Goal: Information Seeking & Learning: Learn about a topic

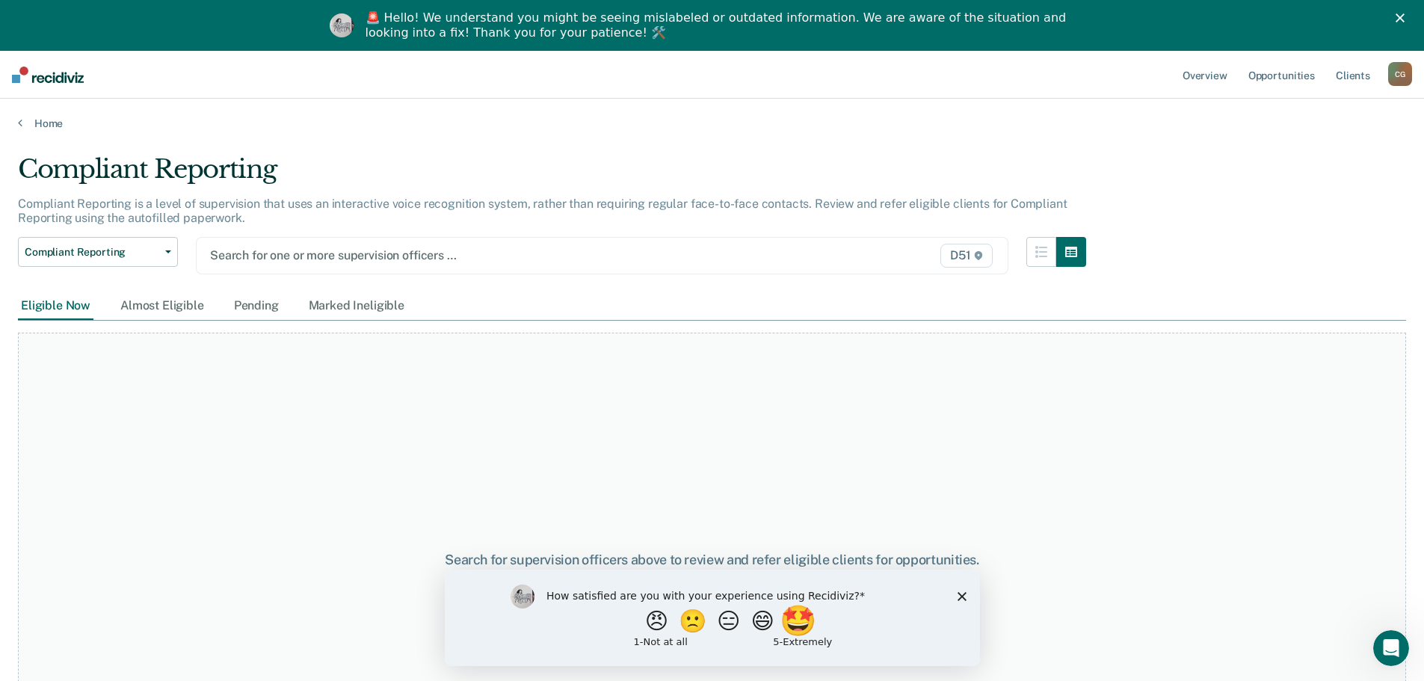
click at [806, 620] on button "🤩" at bounding box center [799, 620] width 40 height 30
click at [955, 605] on div "What is the reason for the score that you gave?" at bounding box center [711, 621] width 535 height 90
click at [961, 602] on polygon "Close survey" at bounding box center [961, 602] width 9 height 9
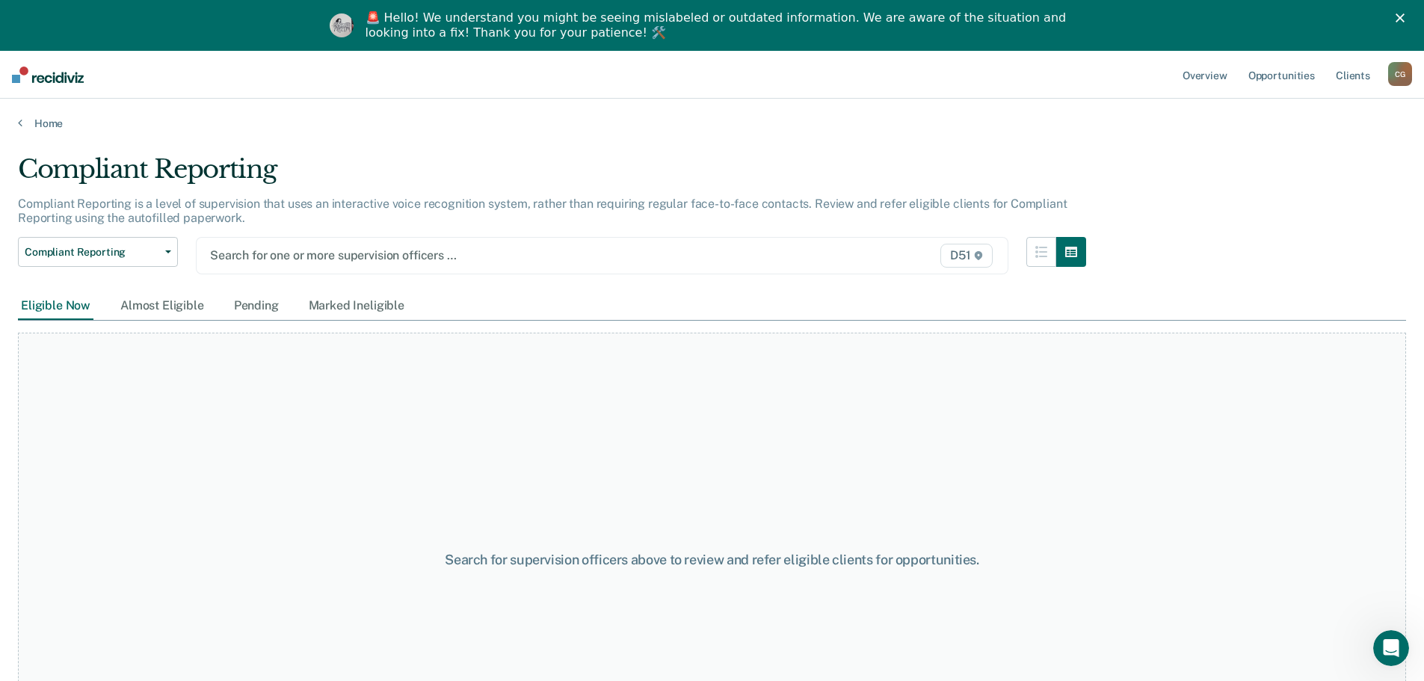
click at [856, 250] on div "D51" at bounding box center [877, 256] width 236 height 24
click at [53, 120] on link "Home" at bounding box center [712, 123] width 1388 height 13
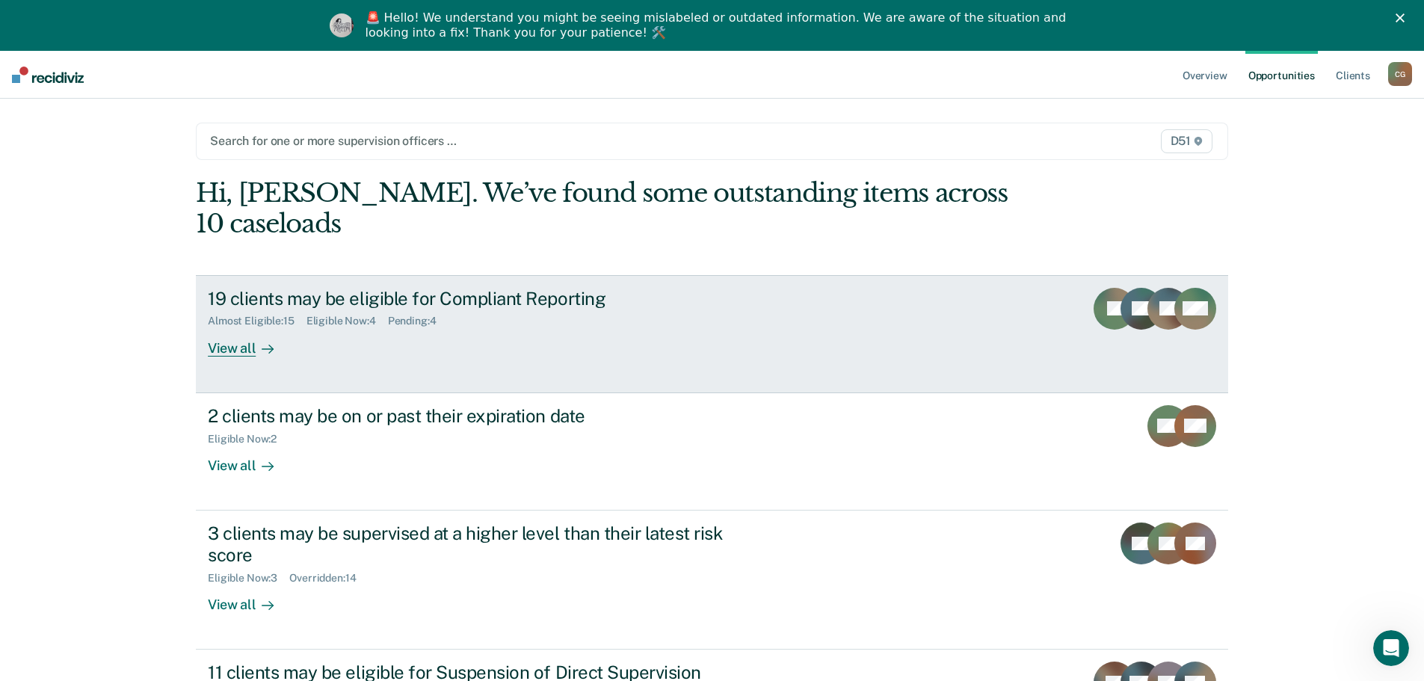
click at [222, 327] on div "View all" at bounding box center [250, 341] width 84 height 29
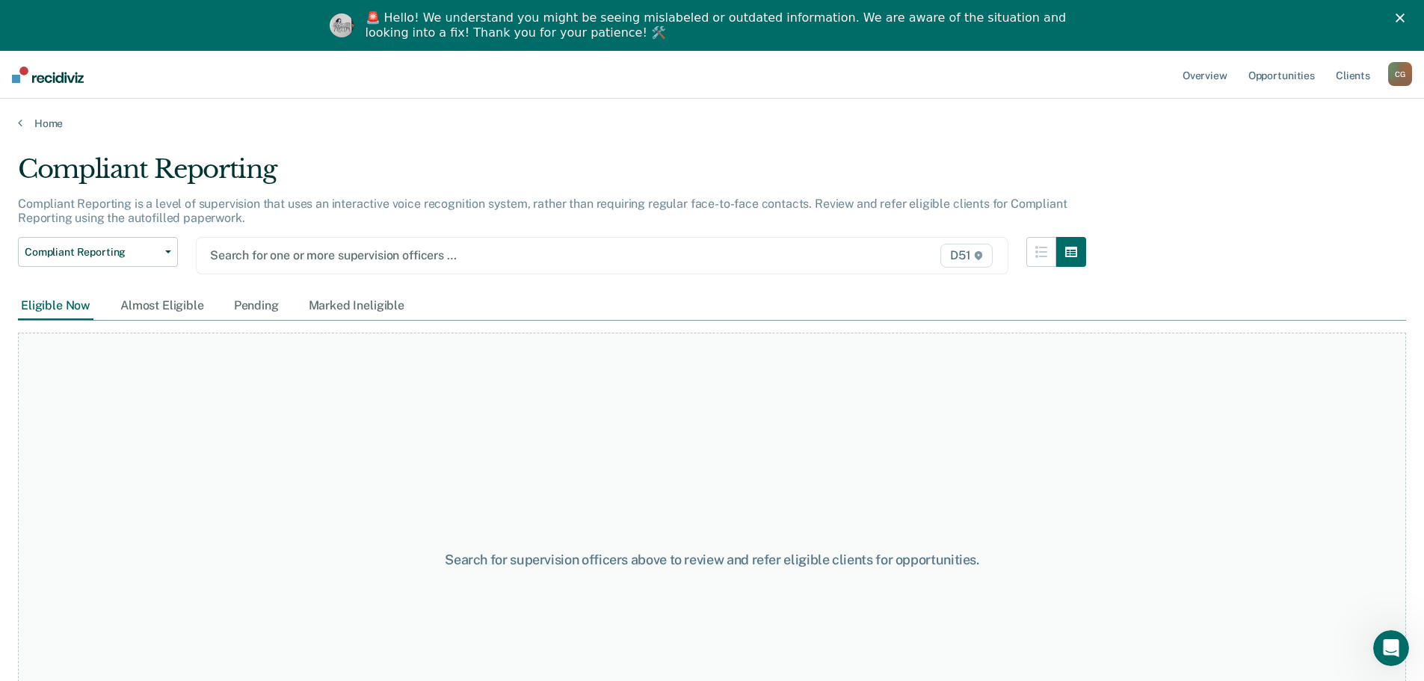
click at [63, 306] on div "Eligible Now" at bounding box center [56, 306] width 76 height 28
click at [181, 308] on div "Almost Eligible" at bounding box center [162, 306] width 90 height 28
click at [247, 305] on div "Pending" at bounding box center [256, 306] width 51 height 28
click at [338, 306] on div "Marked Ineligible" at bounding box center [357, 306] width 102 height 28
click at [524, 252] on div at bounding box center [484, 255] width 548 height 17
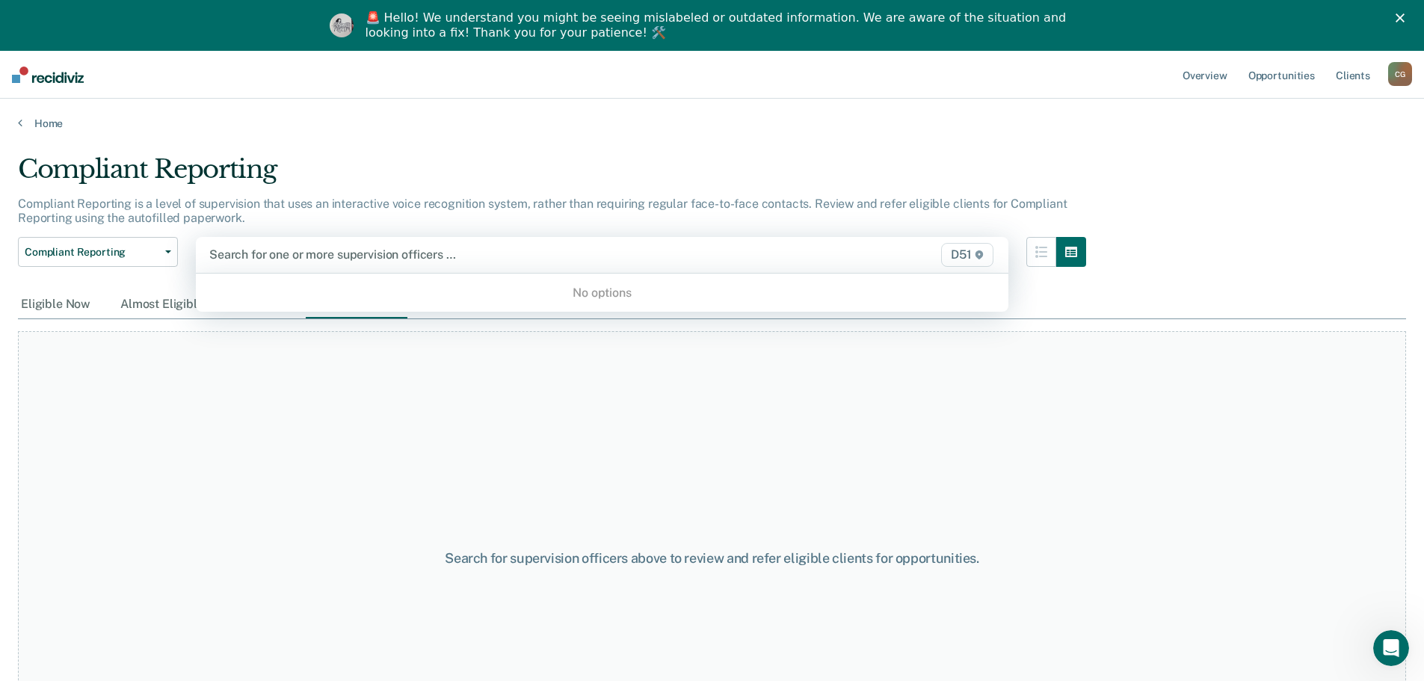
click at [416, 263] on div at bounding box center [483, 254] width 549 height 17
type input "[PERSON_NAME]"
click at [1020, 334] on div "Search for supervision officers above to review and refer eligible clients for …" at bounding box center [712, 558] width 1388 height 454
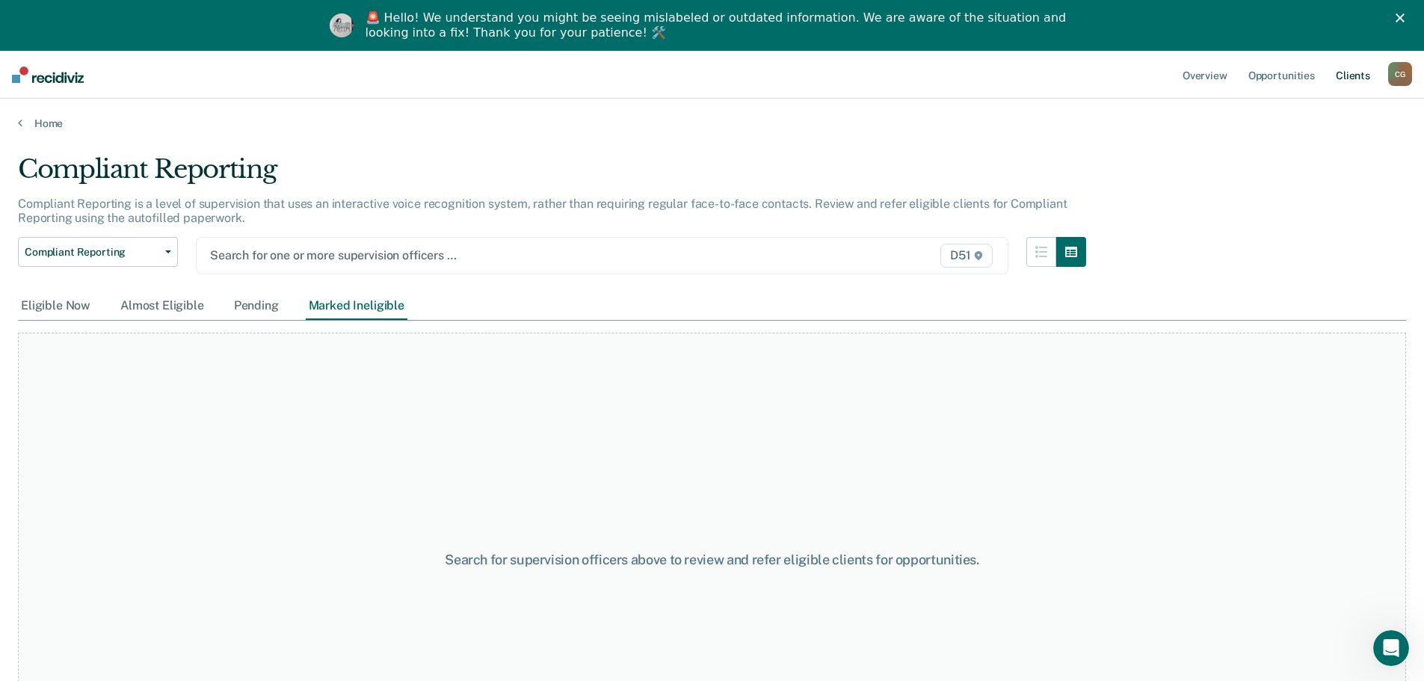
click at [1359, 73] on link "Client s" at bounding box center [1353, 75] width 40 height 48
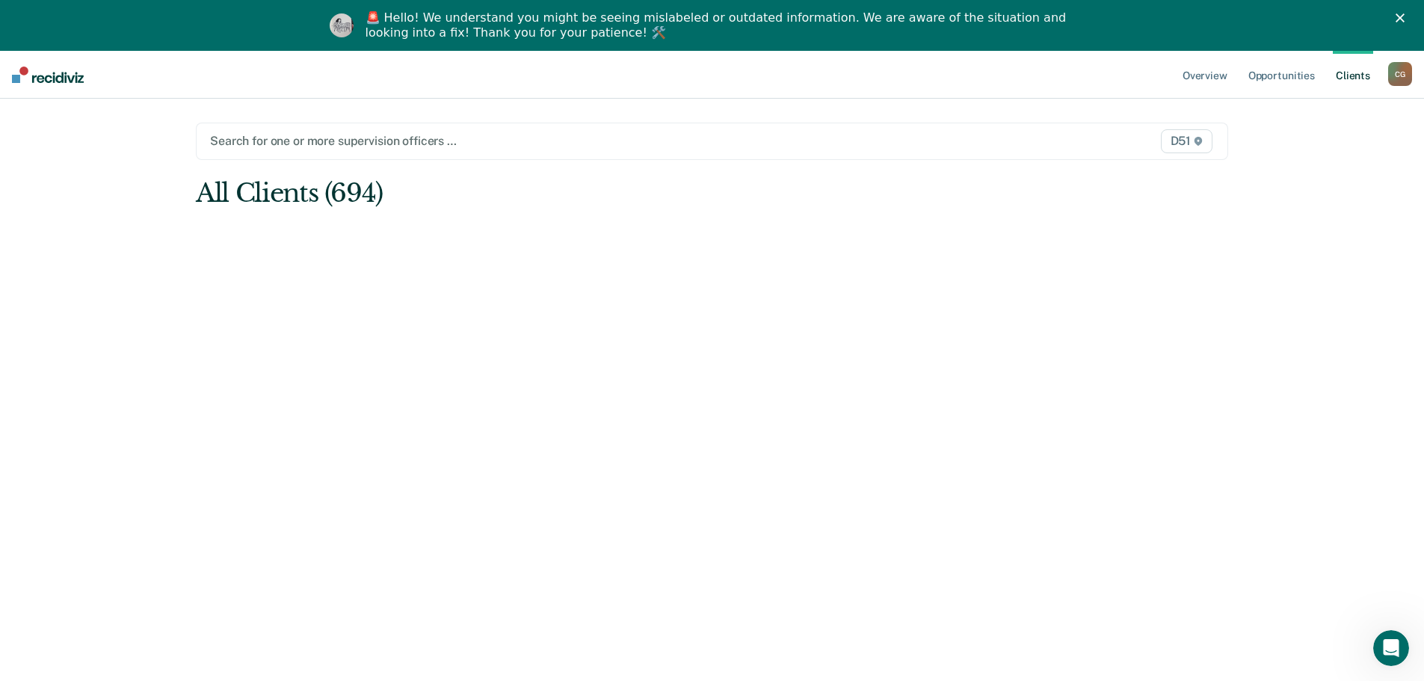
click at [543, 143] on div at bounding box center [561, 140] width 702 height 17
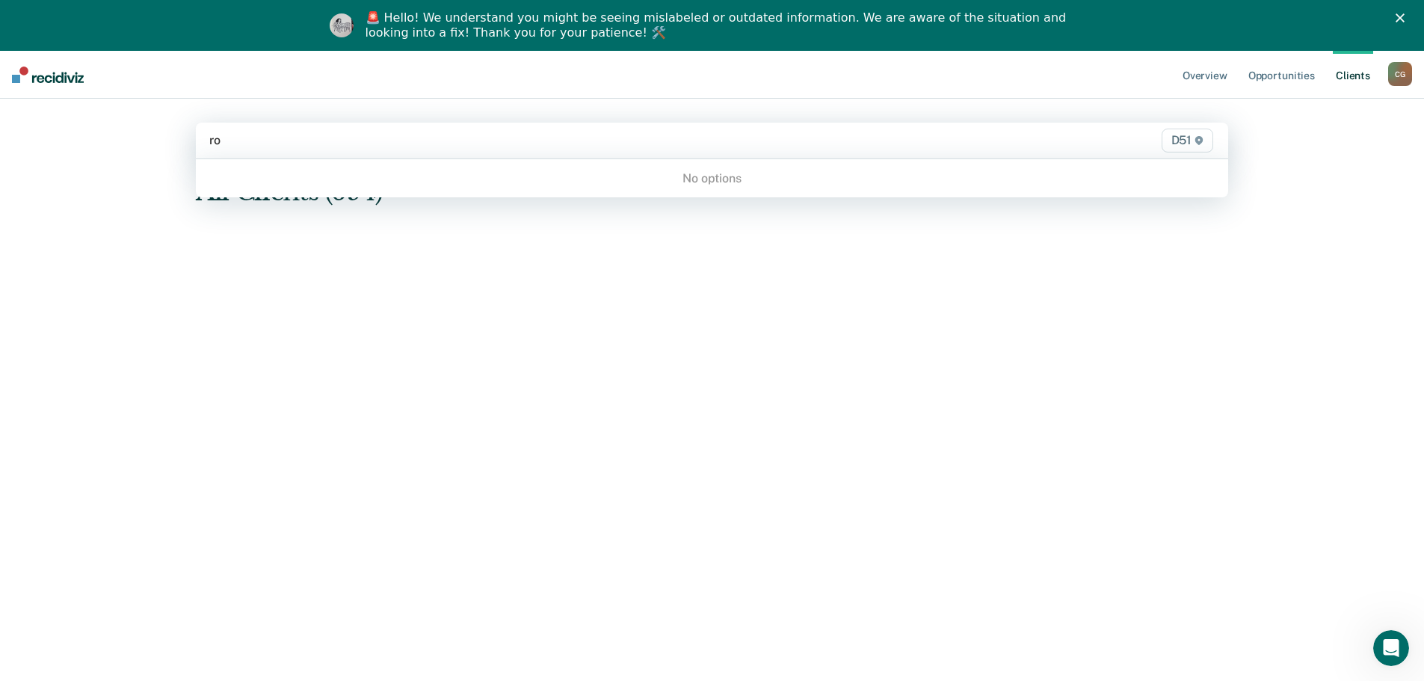
type input "r"
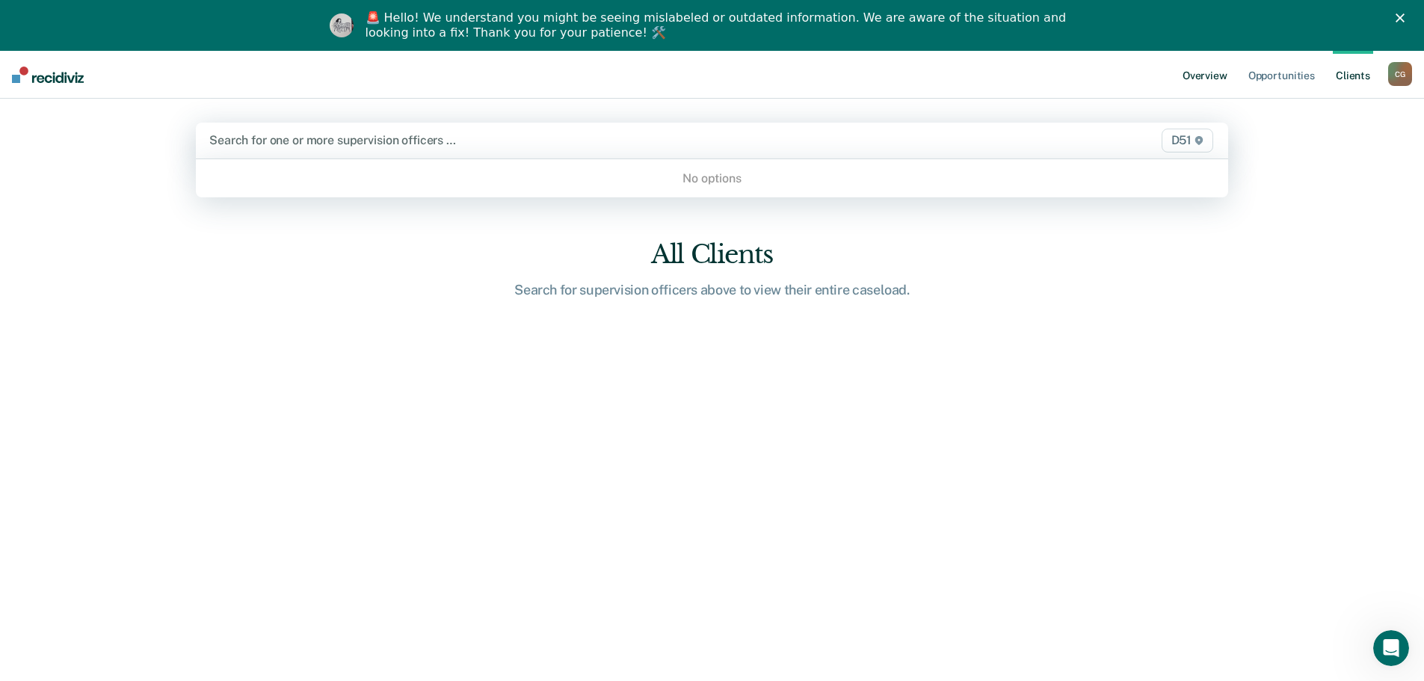
click at [1228, 72] on link "Overview" at bounding box center [1205, 75] width 51 height 48
